Goal: Task Accomplishment & Management: Complete application form

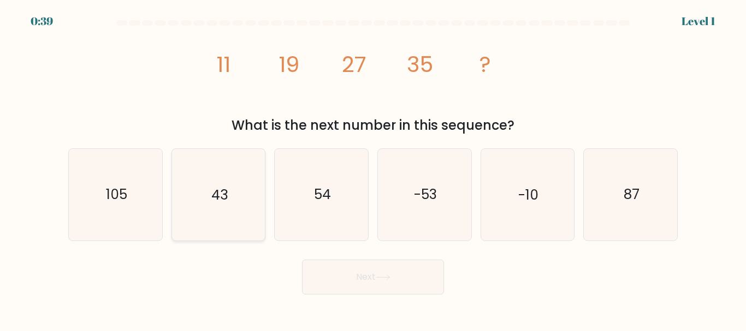
click at [224, 211] on icon "43" at bounding box center [218, 194] width 91 height 91
click at [373, 169] on input "b. 43" at bounding box center [373, 167] width 1 height 3
radio input "true"
click at [359, 294] on button "Next" at bounding box center [373, 277] width 142 height 35
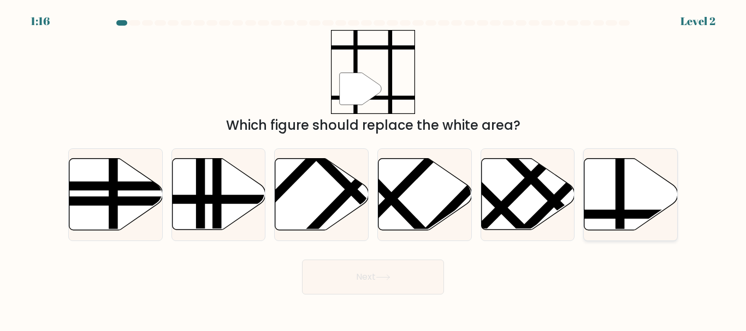
click at [620, 182] on line at bounding box center [620, 157] width 0 height 188
click at [373, 169] on input "f." at bounding box center [373, 167] width 1 height 3
radio input "true"
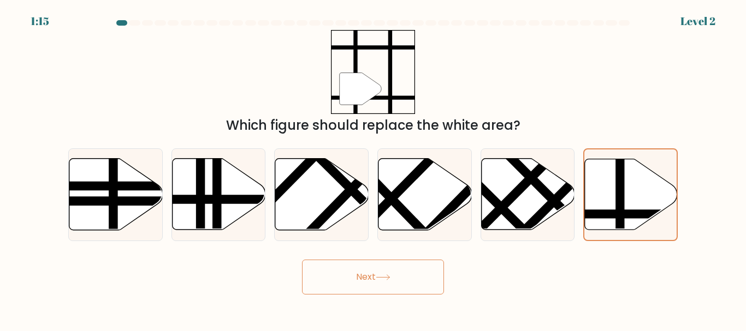
click at [419, 281] on button "Next" at bounding box center [373, 277] width 142 height 35
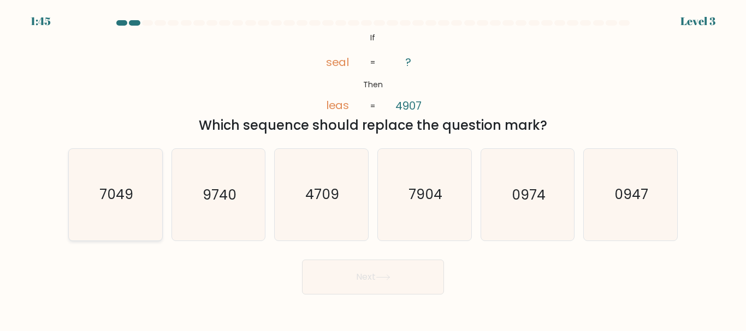
click at [108, 201] on text "7049" at bounding box center [116, 195] width 34 height 19
click at [373, 169] on input "a. 7049" at bounding box center [373, 167] width 1 height 3
radio input "true"
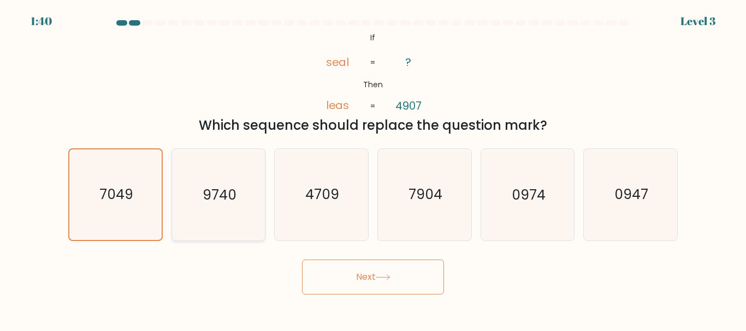
click at [215, 199] on text "9740" at bounding box center [220, 195] width 34 height 19
click at [373, 169] on input "b. 9740" at bounding box center [373, 167] width 1 height 3
radio input "true"
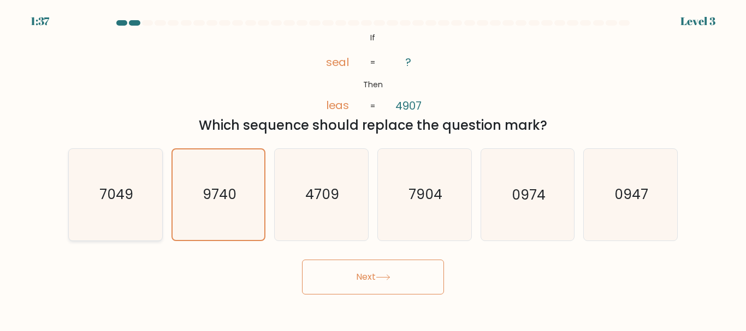
click at [76, 205] on icon "7049" at bounding box center [115, 194] width 91 height 91
click at [373, 169] on input "a. 7049" at bounding box center [373, 167] width 1 height 3
radio input "true"
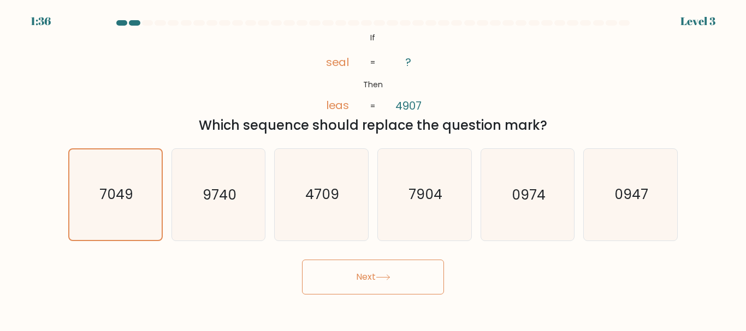
click at [364, 276] on button "Next" at bounding box center [373, 277] width 142 height 35
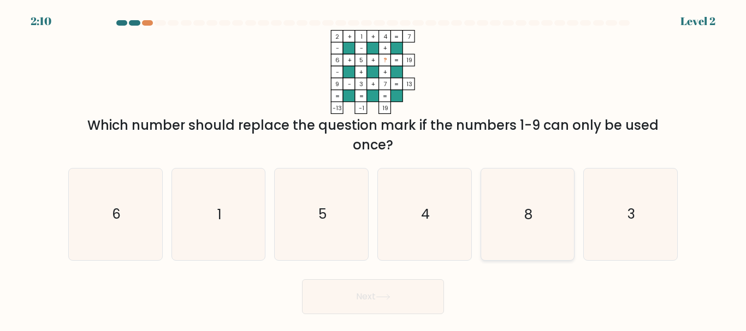
click at [501, 231] on icon "8" at bounding box center [526, 214] width 91 height 91
click at [373, 169] on input "e. 8" at bounding box center [373, 167] width 1 height 3
radio input "true"
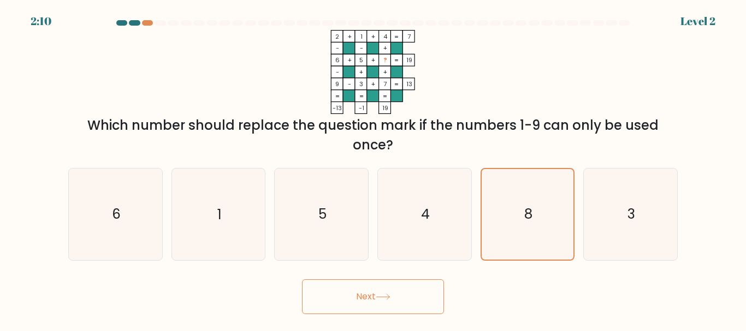
click at [406, 297] on button "Next" at bounding box center [373, 296] width 142 height 35
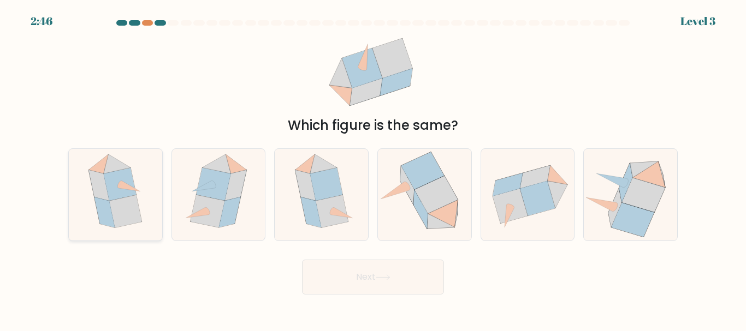
click at [108, 197] on icon at bounding box center [120, 184] width 32 height 33
click at [373, 169] on input "a." at bounding box center [373, 167] width 1 height 3
radio input "true"
click at [423, 293] on button "Next" at bounding box center [373, 277] width 142 height 35
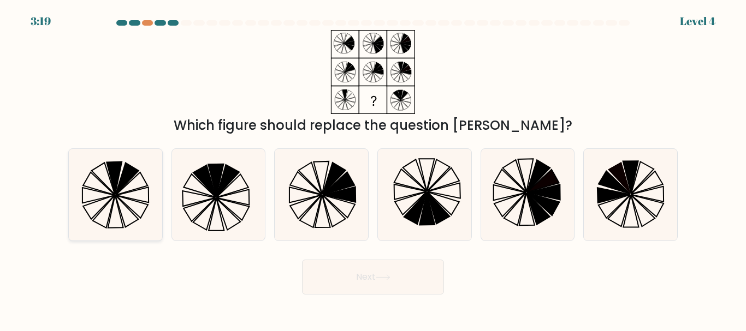
click at [127, 195] on icon at bounding box center [115, 194] width 91 height 91
click at [373, 169] on input "a." at bounding box center [373, 167] width 1 height 3
radio input "true"
click at [390, 281] on icon at bounding box center [383, 278] width 15 height 6
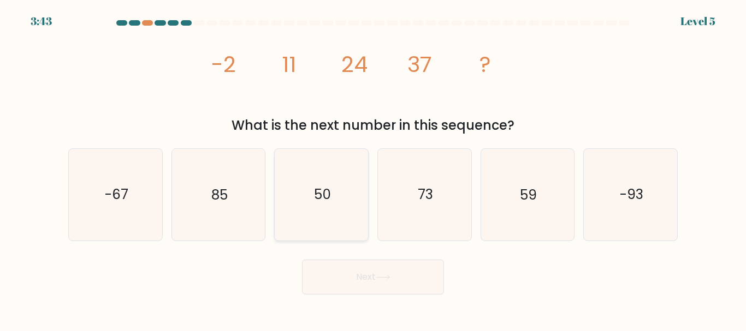
click at [319, 195] on text "50" at bounding box center [322, 195] width 17 height 19
click at [373, 169] on input "c. 50" at bounding box center [373, 167] width 1 height 3
radio input "true"
click at [374, 284] on button "Next" at bounding box center [373, 277] width 142 height 35
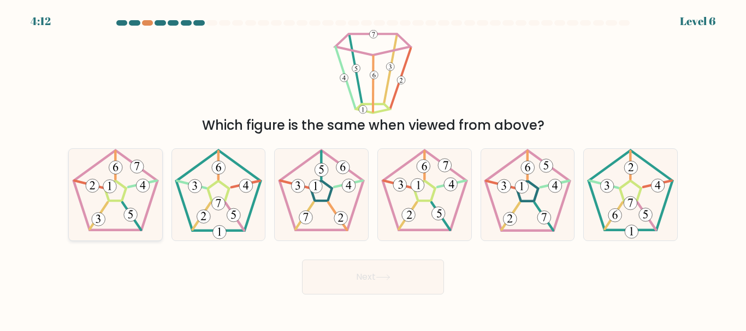
drag, startPoint x: 90, startPoint y: 183, endPoint x: 100, endPoint y: 188, distance: 10.8
click at [90, 185] on icon at bounding box center [115, 194] width 91 height 91
click at [373, 169] on input "a." at bounding box center [373, 167] width 1 height 3
radio input "true"
click at [388, 295] on button "Next" at bounding box center [373, 277] width 142 height 35
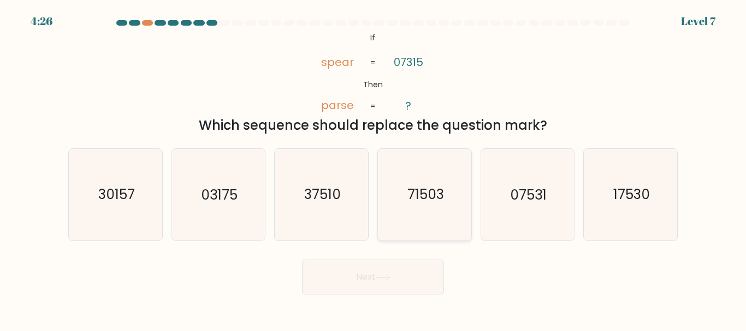
click at [434, 204] on text "71503" at bounding box center [425, 195] width 37 height 19
click at [373, 169] on input "d. 71503" at bounding box center [373, 167] width 1 height 3
radio input "true"
click at [390, 281] on icon at bounding box center [383, 278] width 15 height 6
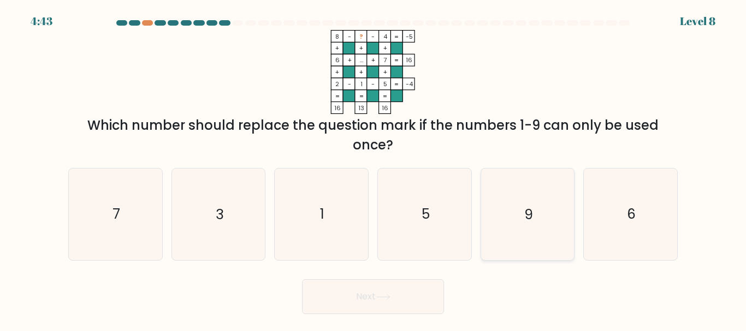
click at [525, 224] on text "9" at bounding box center [528, 214] width 9 height 19
click at [373, 169] on input "e. 9" at bounding box center [373, 167] width 1 height 3
radio input "true"
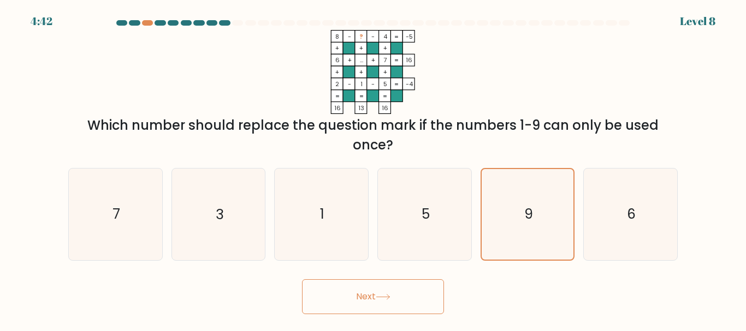
click at [420, 314] on button "Next" at bounding box center [373, 296] width 142 height 35
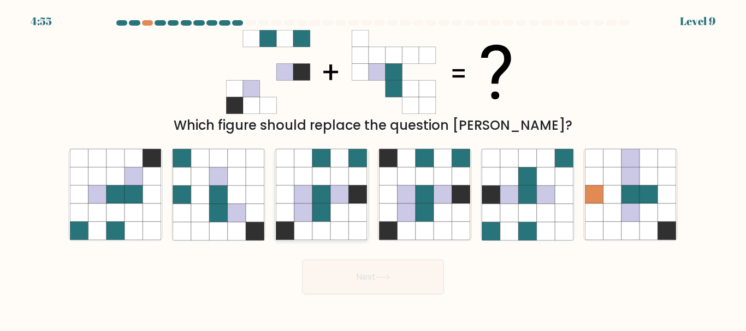
click at [314, 203] on icon at bounding box center [321, 195] width 18 height 18
click at [373, 169] on input "c." at bounding box center [373, 167] width 1 height 3
radio input "true"
click at [376, 292] on button "Next" at bounding box center [373, 277] width 142 height 35
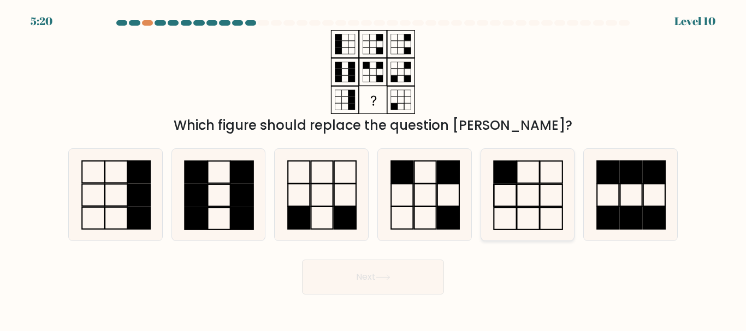
click at [524, 176] on icon at bounding box center [526, 194] width 91 height 91
click at [373, 169] on input "e." at bounding box center [373, 167] width 1 height 3
radio input "true"
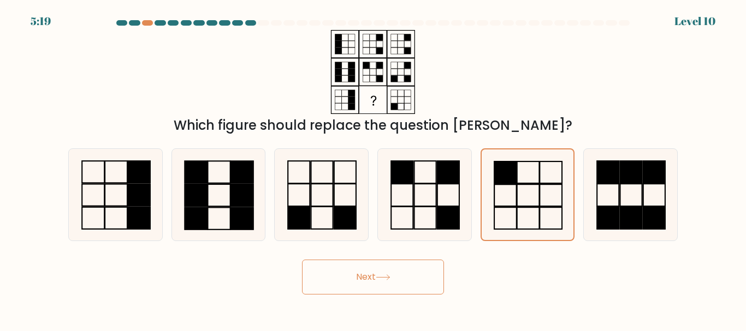
click at [423, 287] on button "Next" at bounding box center [373, 277] width 142 height 35
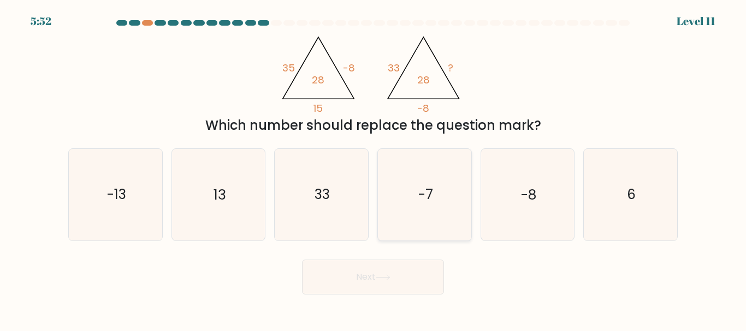
click at [433, 191] on icon "-7" at bounding box center [424, 194] width 91 height 91
click at [373, 169] on input "d. -7" at bounding box center [373, 167] width 1 height 3
radio input "true"
click at [323, 224] on icon "33" at bounding box center [321, 194] width 91 height 91
click at [373, 169] on input "c. 33" at bounding box center [373, 167] width 1 height 3
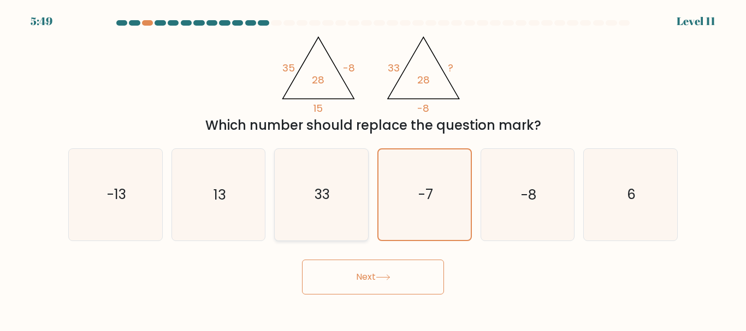
radio input "true"
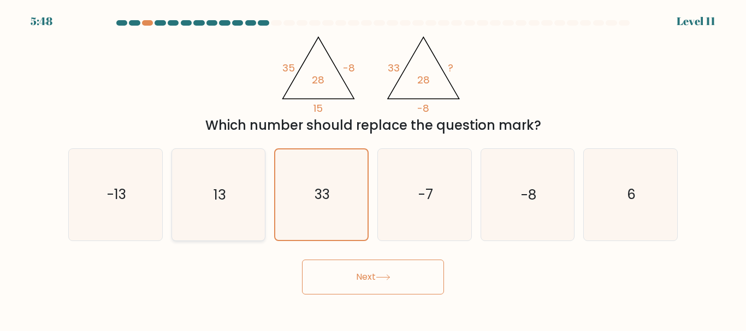
click at [223, 205] on text "13" at bounding box center [219, 195] width 12 height 19
click at [373, 169] on input "b. 13" at bounding box center [373, 167] width 1 height 3
radio input "true"
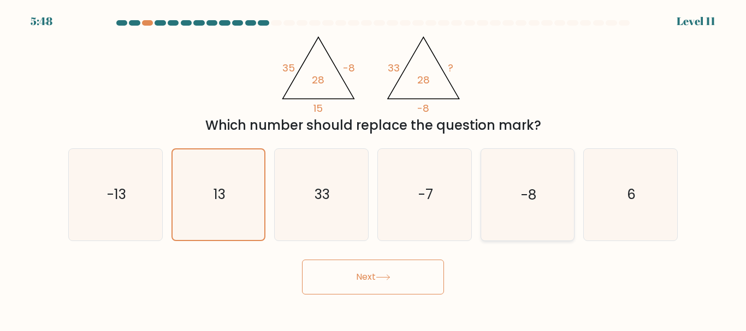
click at [498, 212] on icon "-8" at bounding box center [526, 194] width 91 height 91
click at [373, 169] on input "e. -8" at bounding box center [373, 167] width 1 height 3
radio input "true"
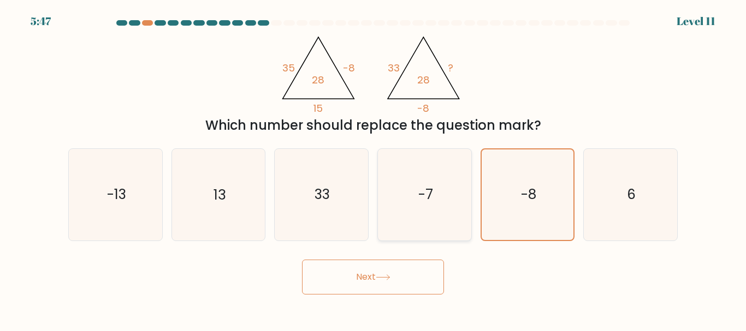
click at [431, 205] on text "-7" at bounding box center [425, 195] width 15 height 19
click at [373, 169] on input "d. -7" at bounding box center [373, 167] width 1 height 3
radio input "true"
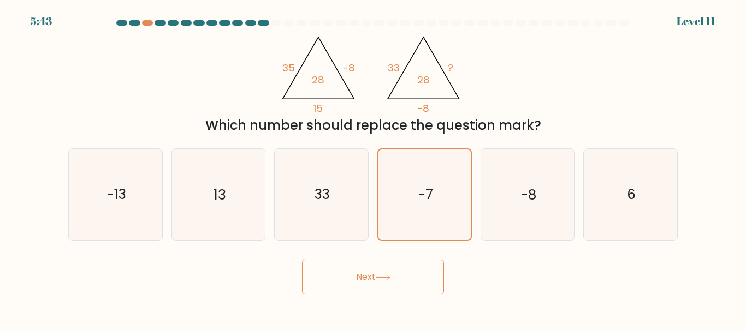
drag, startPoint x: 208, startPoint y: 207, endPoint x: 275, endPoint y: 251, distance: 79.8
click at [209, 207] on icon "13" at bounding box center [218, 194] width 91 height 91
click at [373, 169] on input "b. 13" at bounding box center [373, 167] width 1 height 3
radio input "true"
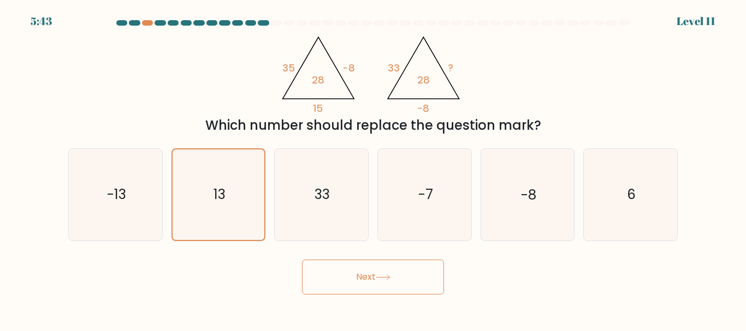
click at [371, 312] on body "5:43 Level 11" at bounding box center [373, 165] width 746 height 331
click at [414, 287] on button "Next" at bounding box center [373, 277] width 142 height 35
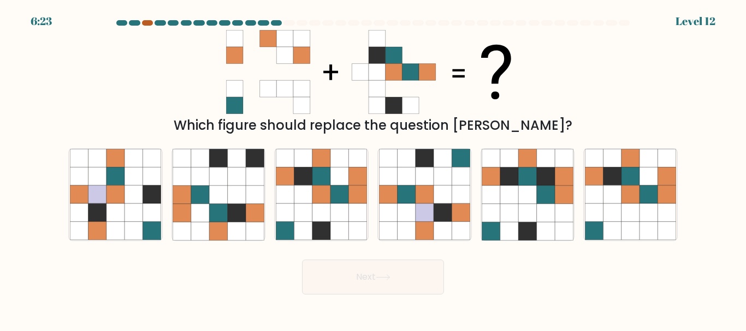
click at [153, 23] on div at bounding box center [147, 22] width 11 height 5
click at [341, 195] on icon at bounding box center [339, 195] width 18 height 18
click at [373, 169] on input "c." at bounding box center [373, 167] width 1 height 3
radio input "true"
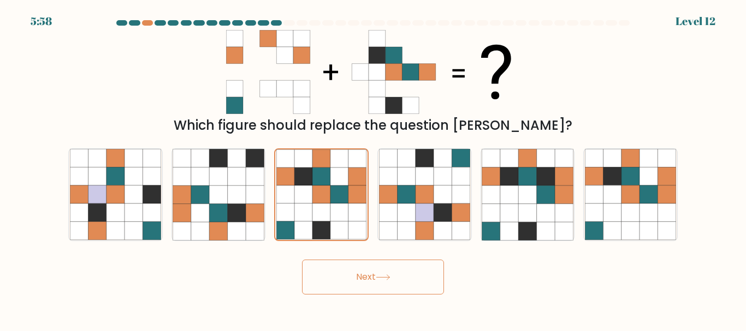
click at [382, 281] on icon at bounding box center [383, 278] width 15 height 6
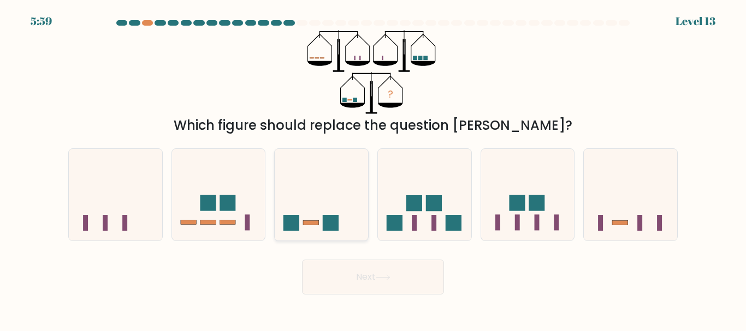
click at [330, 207] on icon at bounding box center [321, 194] width 93 height 77
click at [373, 169] on input "c." at bounding box center [373, 167] width 1 height 3
radio input "true"
click at [371, 283] on button "Next" at bounding box center [373, 277] width 142 height 35
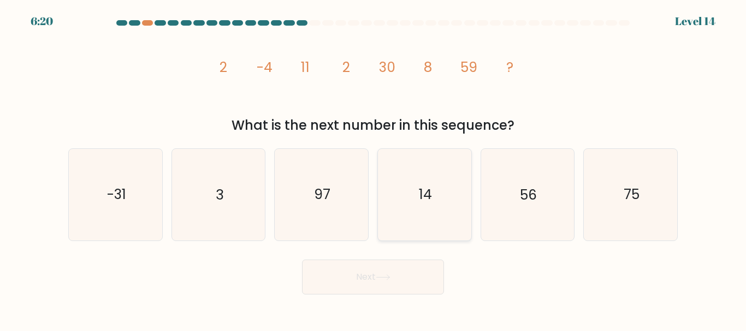
click at [425, 203] on text "14" at bounding box center [425, 195] width 13 height 19
click at [373, 169] on input "d. 14" at bounding box center [373, 167] width 1 height 3
radio input "true"
drag, startPoint x: 332, startPoint y: 204, endPoint x: 365, endPoint y: 197, distance: 33.0
click at [334, 204] on icon "97" at bounding box center [321, 194] width 91 height 91
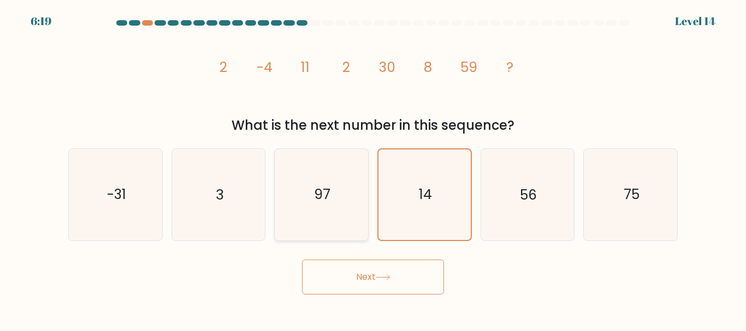
click at [373, 169] on input "c. 97" at bounding box center [373, 167] width 1 height 3
radio input "true"
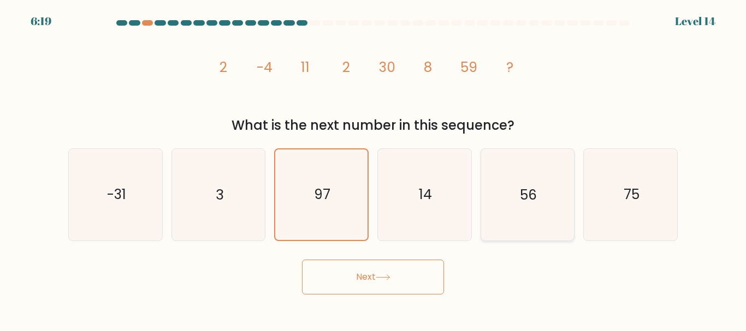
click at [497, 181] on icon "56" at bounding box center [526, 194] width 91 height 91
click at [373, 169] on input "e. 56" at bounding box center [373, 167] width 1 height 3
radio input "true"
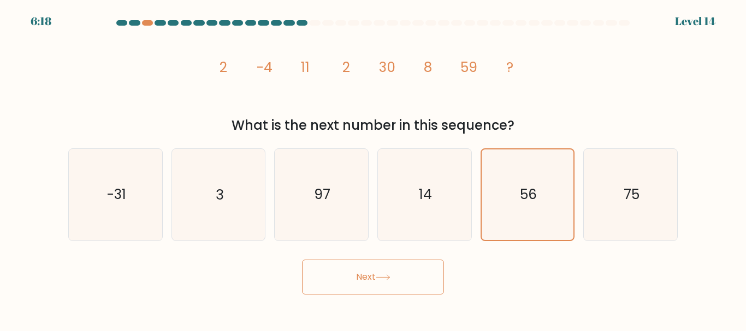
drag, startPoint x: 490, startPoint y: 67, endPoint x: 471, endPoint y: 73, distance: 20.0
click at [486, 70] on icon "image/svg+xml 2 -4 11 2 30 8 59 ?" at bounding box center [373, 72] width 328 height 84
click at [319, 213] on icon "97" at bounding box center [321, 194] width 91 height 91
click at [373, 169] on input "c. 97" at bounding box center [373, 167] width 1 height 3
radio input "true"
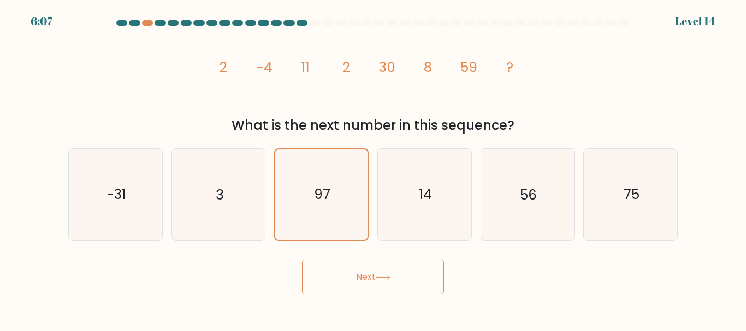
drag, startPoint x: 381, startPoint y: 298, endPoint x: 385, endPoint y: 294, distance: 5.8
click at [382, 295] on button "Next" at bounding box center [373, 277] width 142 height 35
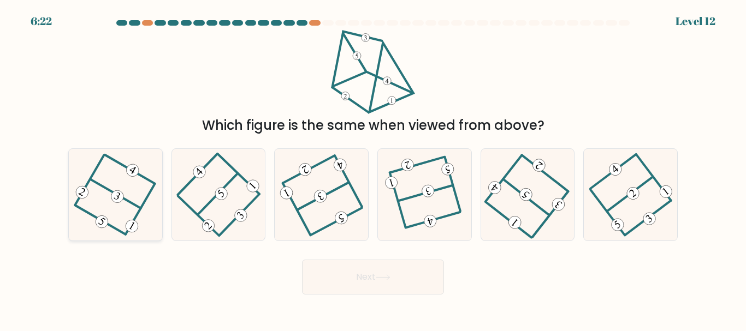
click at [121, 188] on icon at bounding box center [115, 194] width 73 height 73
click at [373, 169] on input "a." at bounding box center [373, 167] width 1 height 3
radio input "true"
click at [362, 295] on button "Next" at bounding box center [373, 277] width 142 height 35
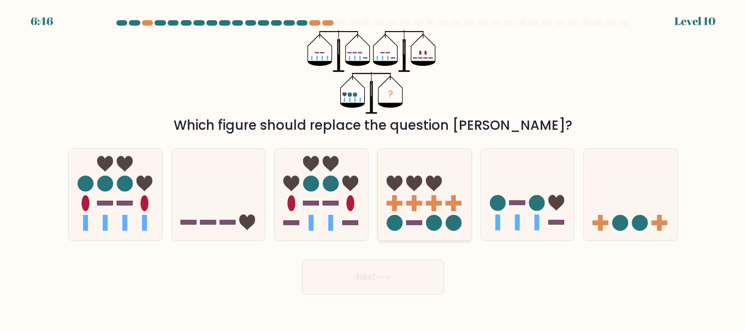
drag, startPoint x: 444, startPoint y: 203, endPoint x: 438, endPoint y: 210, distance: 9.3
click at [439, 207] on icon at bounding box center [424, 194] width 93 height 77
click at [373, 169] on input "d." at bounding box center [373, 167] width 1 height 3
radio input "true"
click at [409, 282] on button "Next" at bounding box center [373, 277] width 142 height 35
